Goal: Navigation & Orientation: Find specific page/section

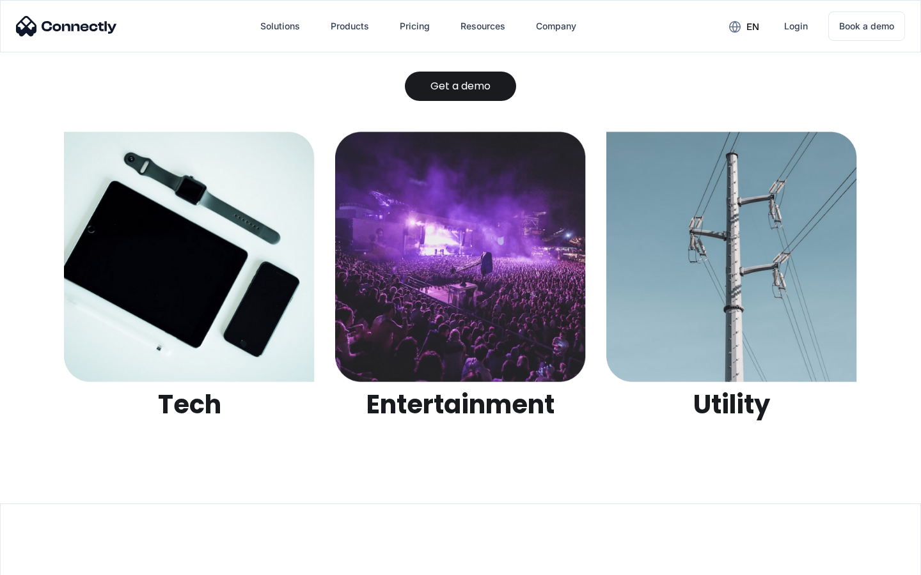
scroll to position [4034, 0]
